Goal: Obtain resource: Download file/media

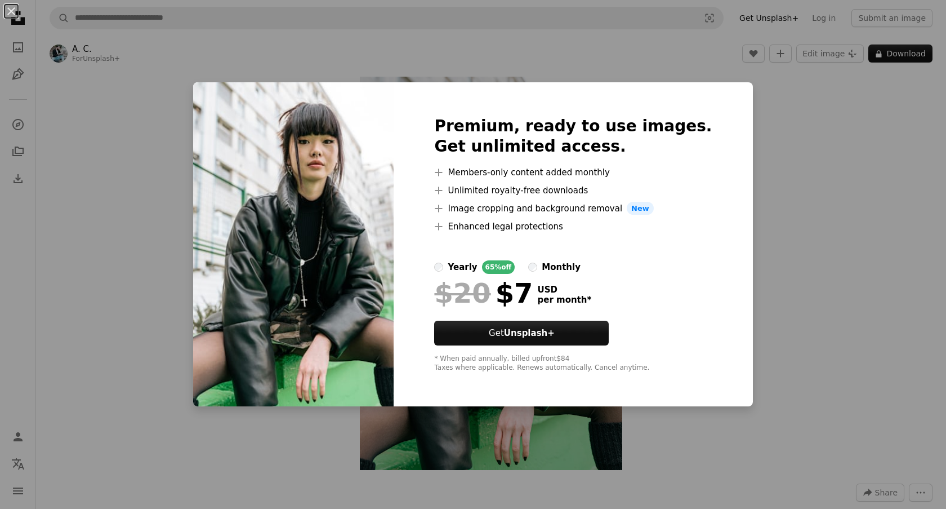
click at [735, 113] on div "An X shape Premium, ready to use images. Get unlimited access. A plus sign Memb…" at bounding box center [473, 254] width 946 height 509
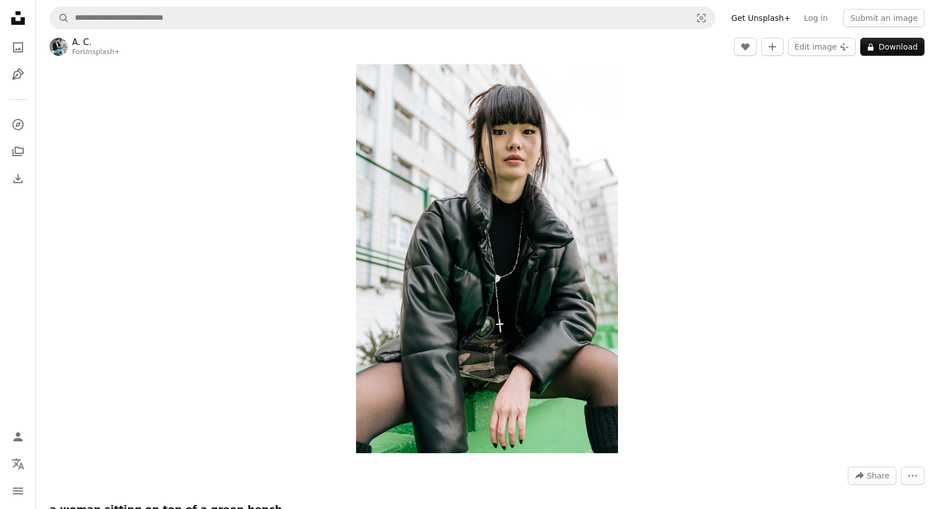
scroll to position [127, 0]
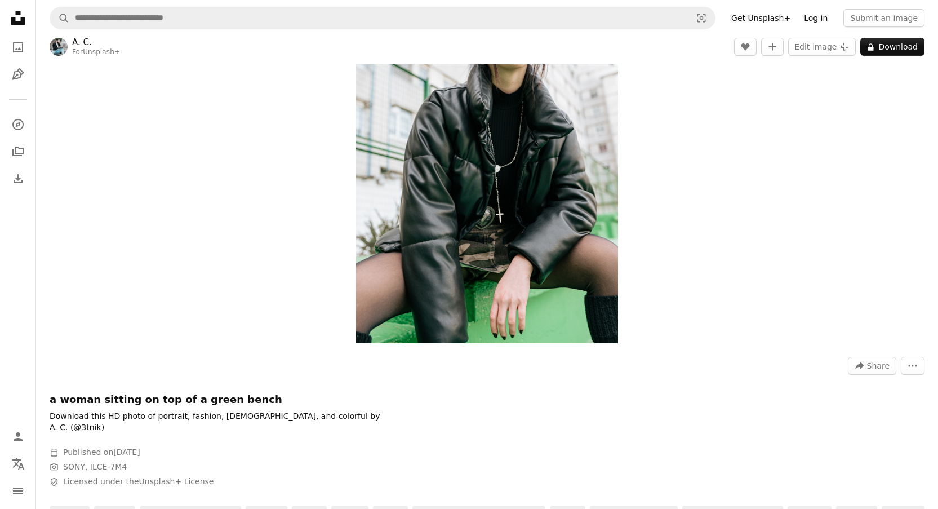
click at [826, 18] on link "Log in" at bounding box center [815, 18] width 37 height 18
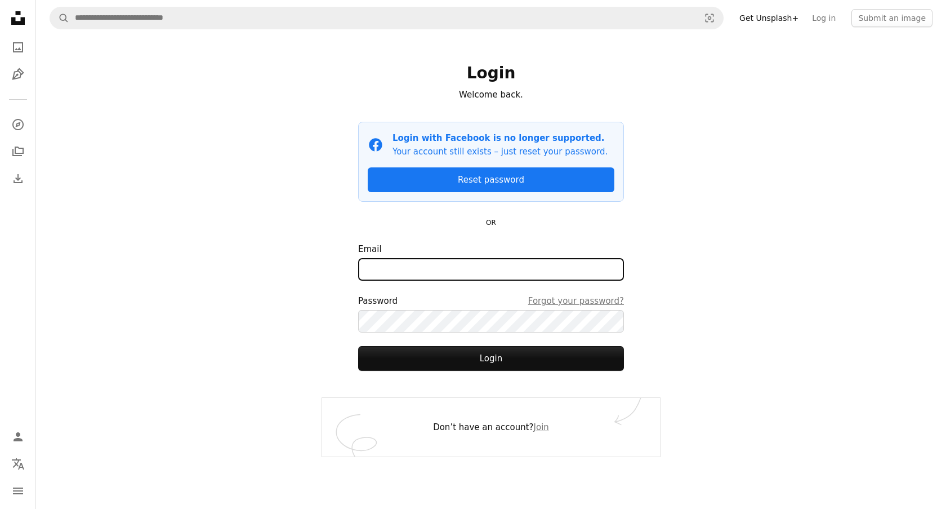
click at [501, 264] on input "Email" at bounding box center [491, 269] width 266 height 23
click at [757, 275] on div "A magnifying glass Visual search Get Unsplash+ Log in Submit an image Login Wel…" at bounding box center [491, 254] width 910 height 509
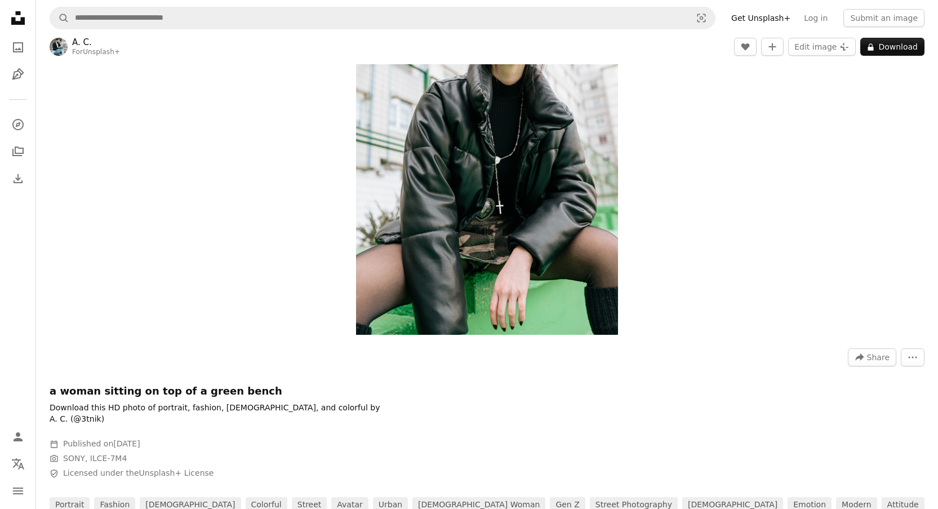
scroll to position [153, 0]
